Goal: Transaction & Acquisition: Subscribe to service/newsletter

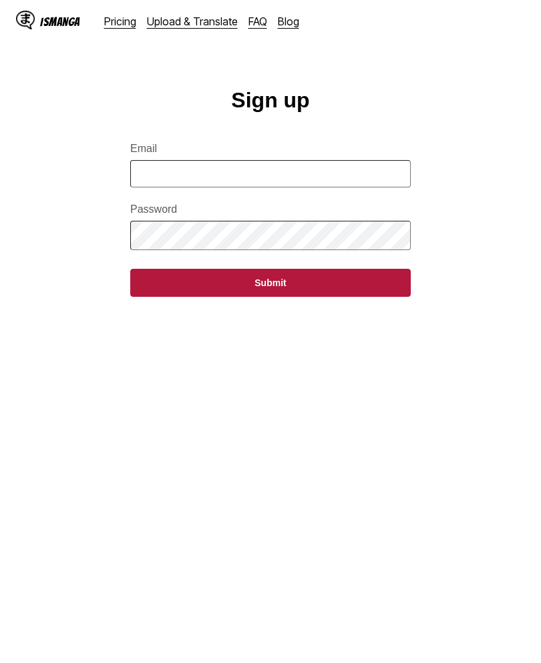
click at [387, 178] on input "Email" at bounding box center [270, 173] width 280 height 27
click at [386, 178] on input "Email" at bounding box center [270, 173] width 280 height 27
type input "**********"
click at [375, 289] on button "Submit" at bounding box center [270, 283] width 280 height 28
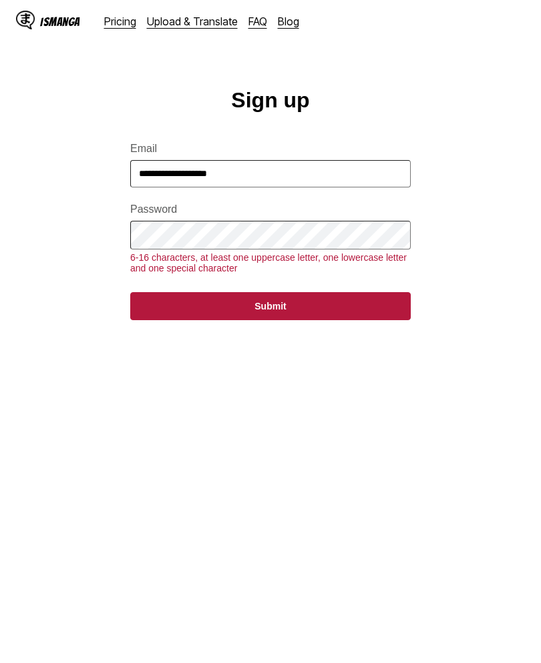
click at [332, 399] on main "**********" at bounding box center [270, 386] width 541 height 597
click at [355, 313] on button "Submit" at bounding box center [270, 306] width 280 height 28
click at [368, 314] on button "Submit" at bounding box center [270, 307] width 280 height 28
click at [350, 306] on button "Submit" at bounding box center [270, 307] width 280 height 28
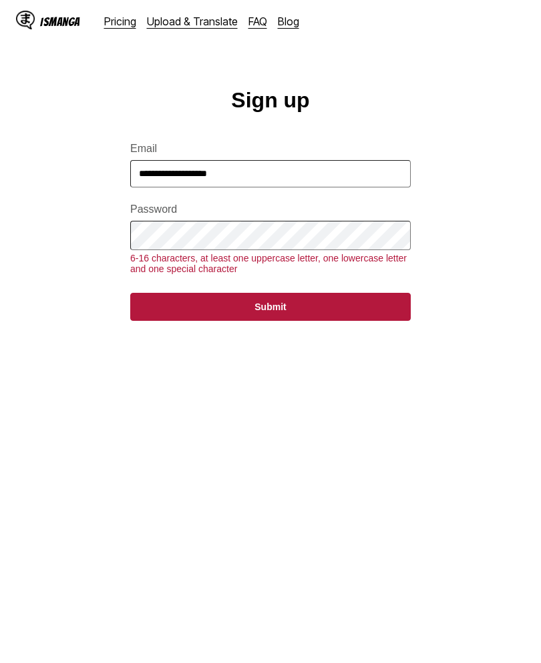
click at [393, 306] on button "Submit" at bounding box center [270, 307] width 280 height 28
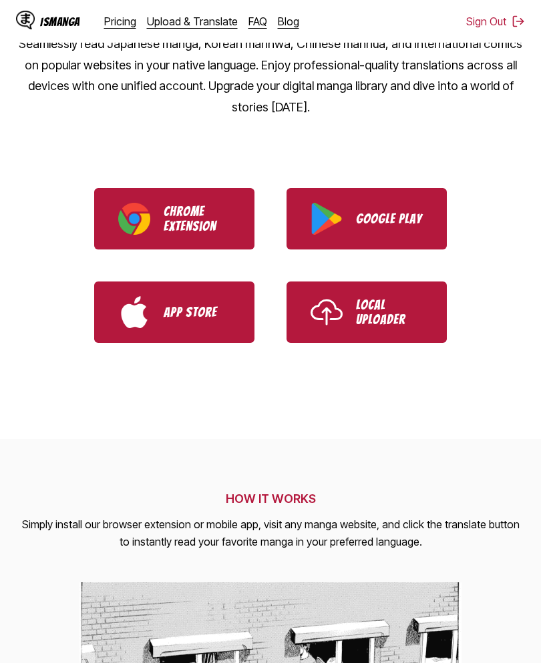
scroll to position [321, 0]
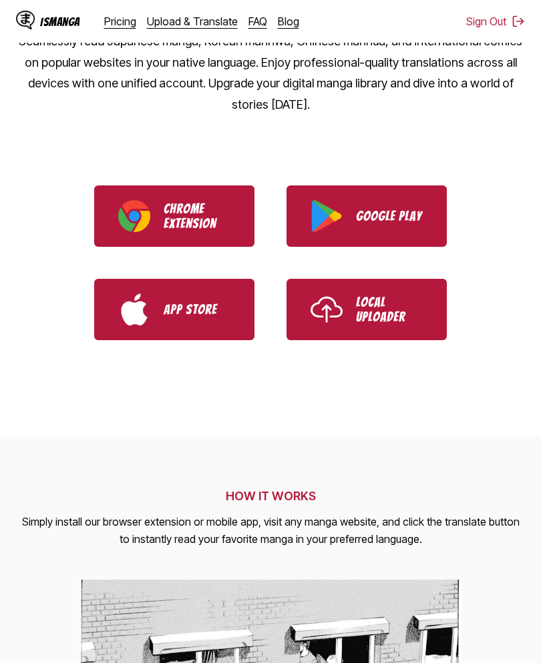
click at [421, 295] on p "Local Uploader" at bounding box center [389, 309] width 67 height 29
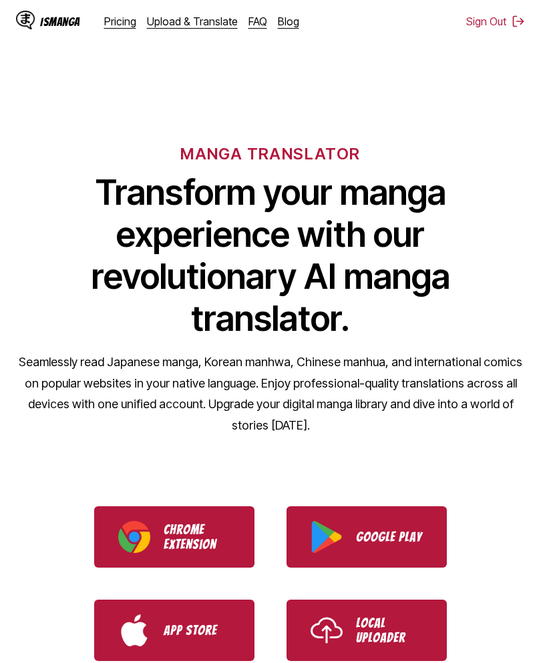
click at [126, 24] on link "Pricing" at bounding box center [120, 21] width 32 height 13
